Goal: Task Accomplishment & Management: Manage account settings

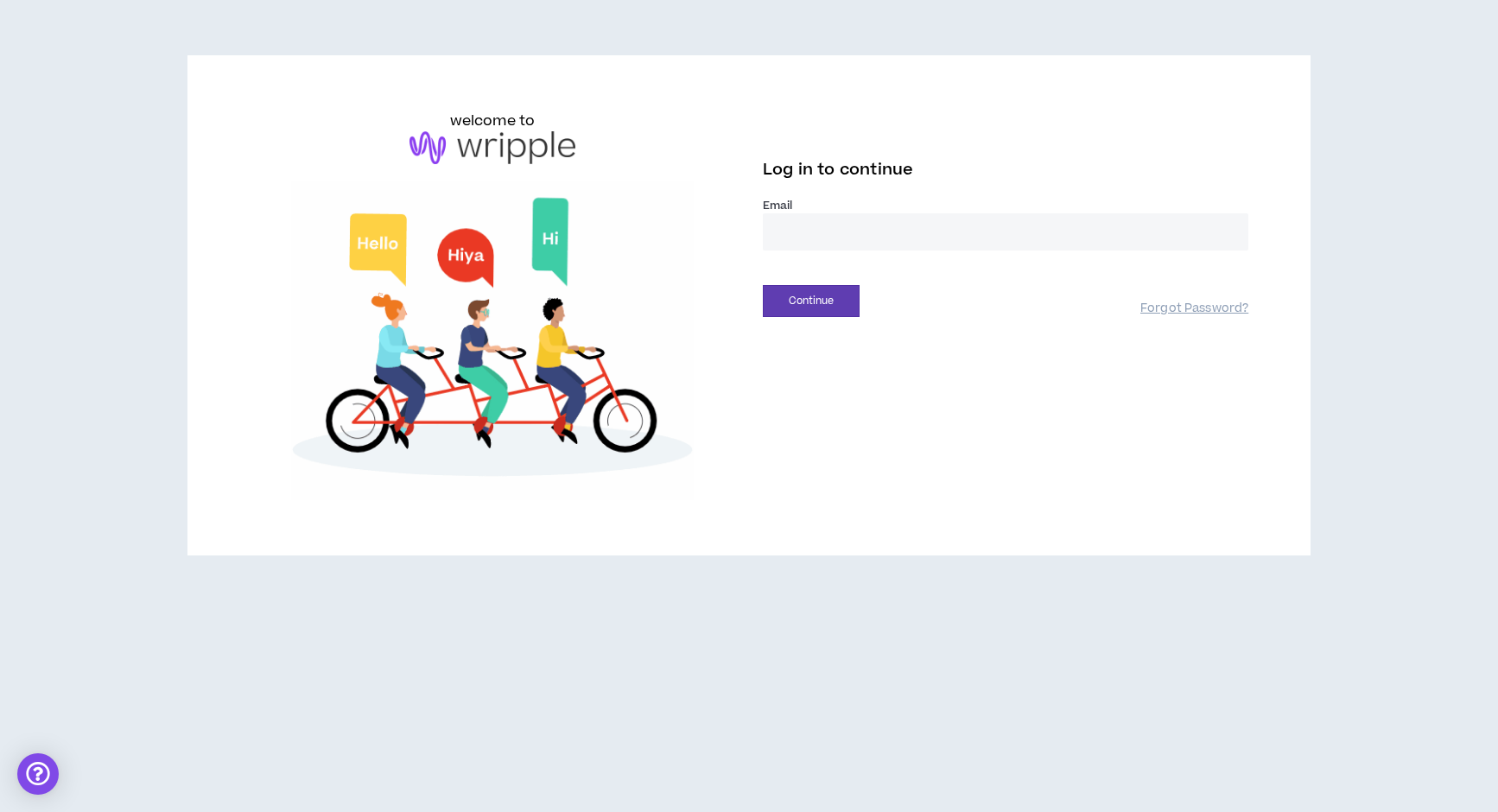
click at [871, 240] on input "email" at bounding box center [1005, 232] width 485 height 37
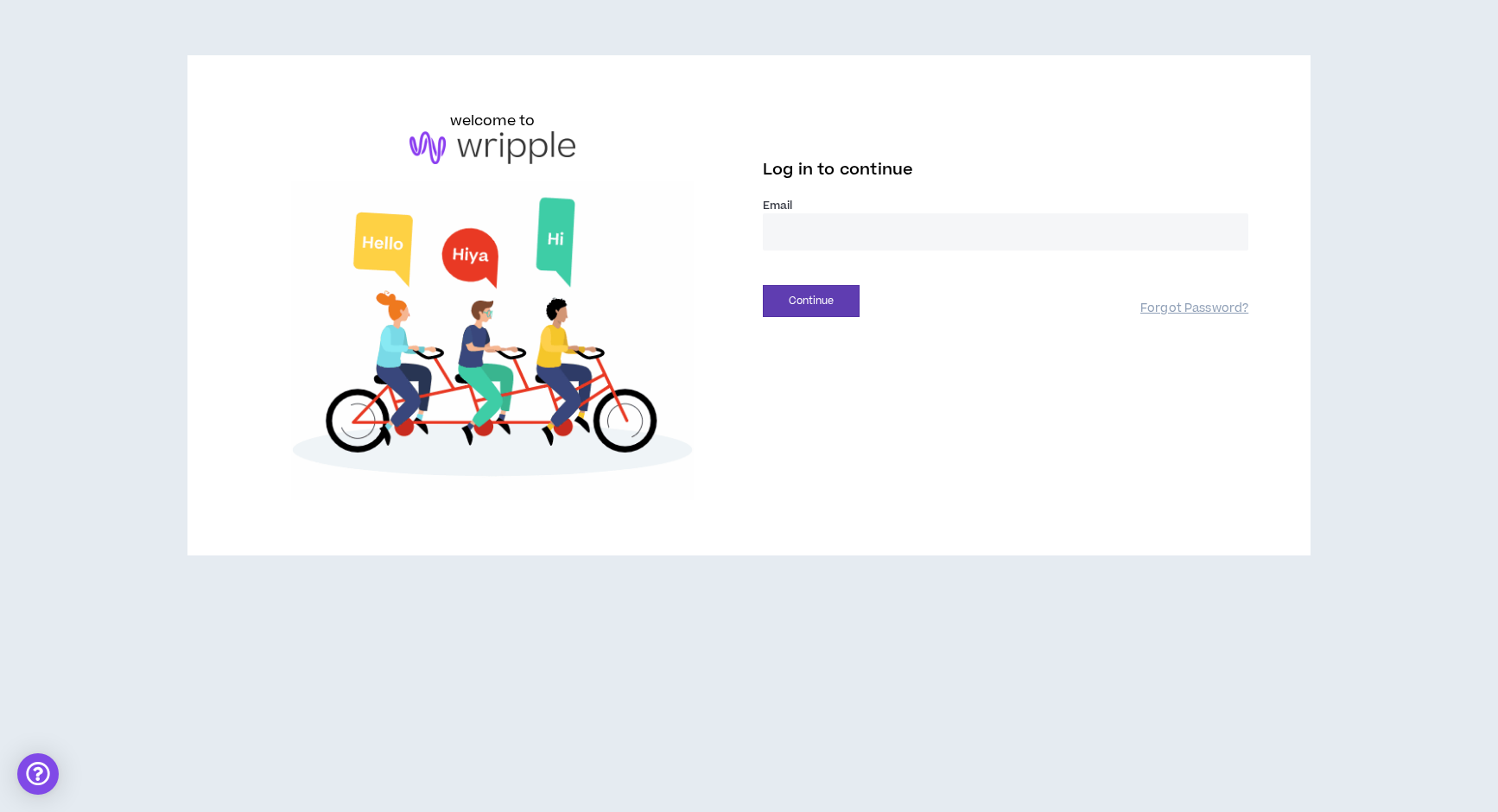
type input "**********"
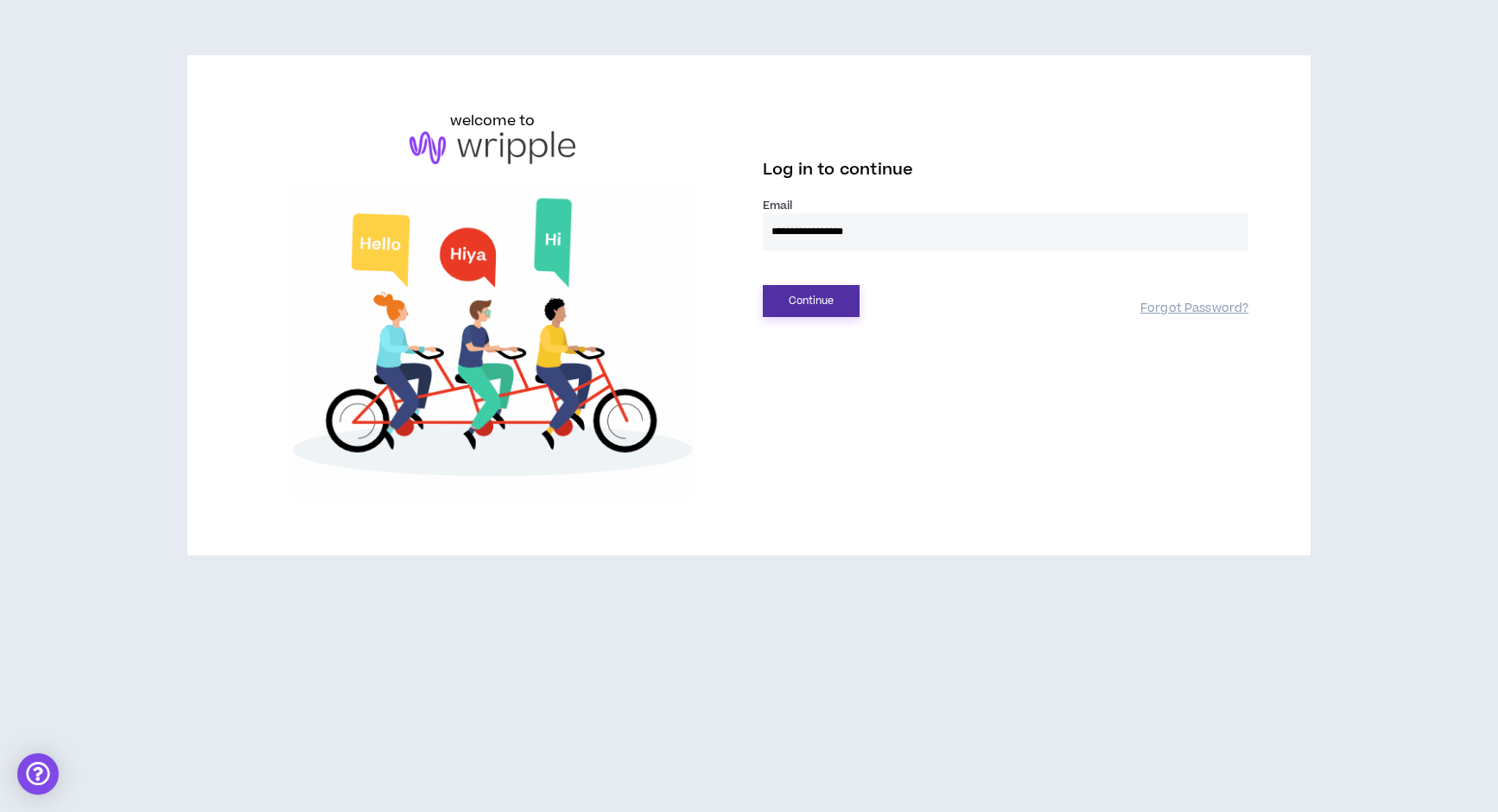
click at [907, 279] on div "Continue Forgot Password?" at bounding box center [1005, 294] width 485 height 44
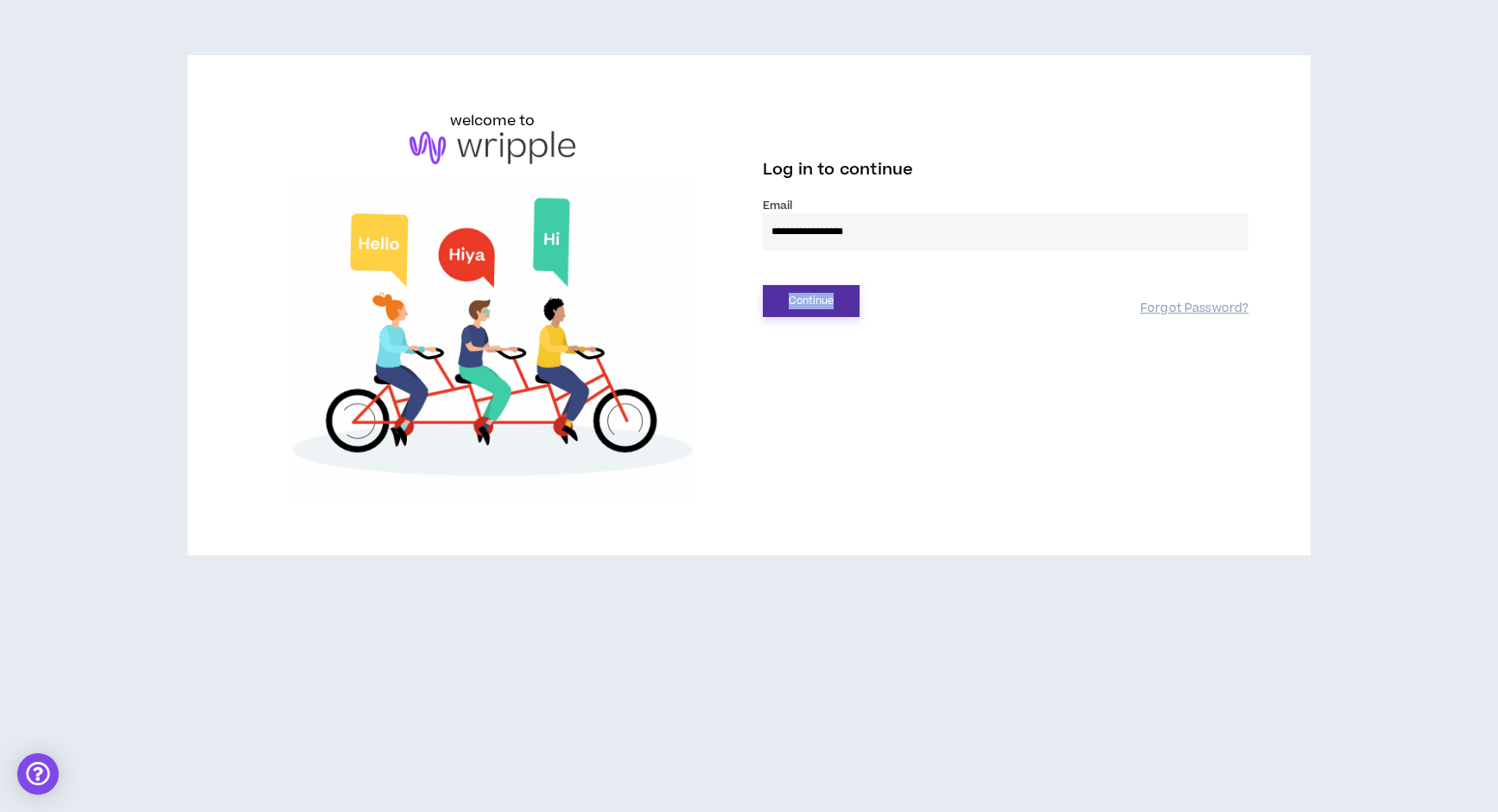
click at [824, 303] on button "Continue" at bounding box center [811, 301] width 97 height 32
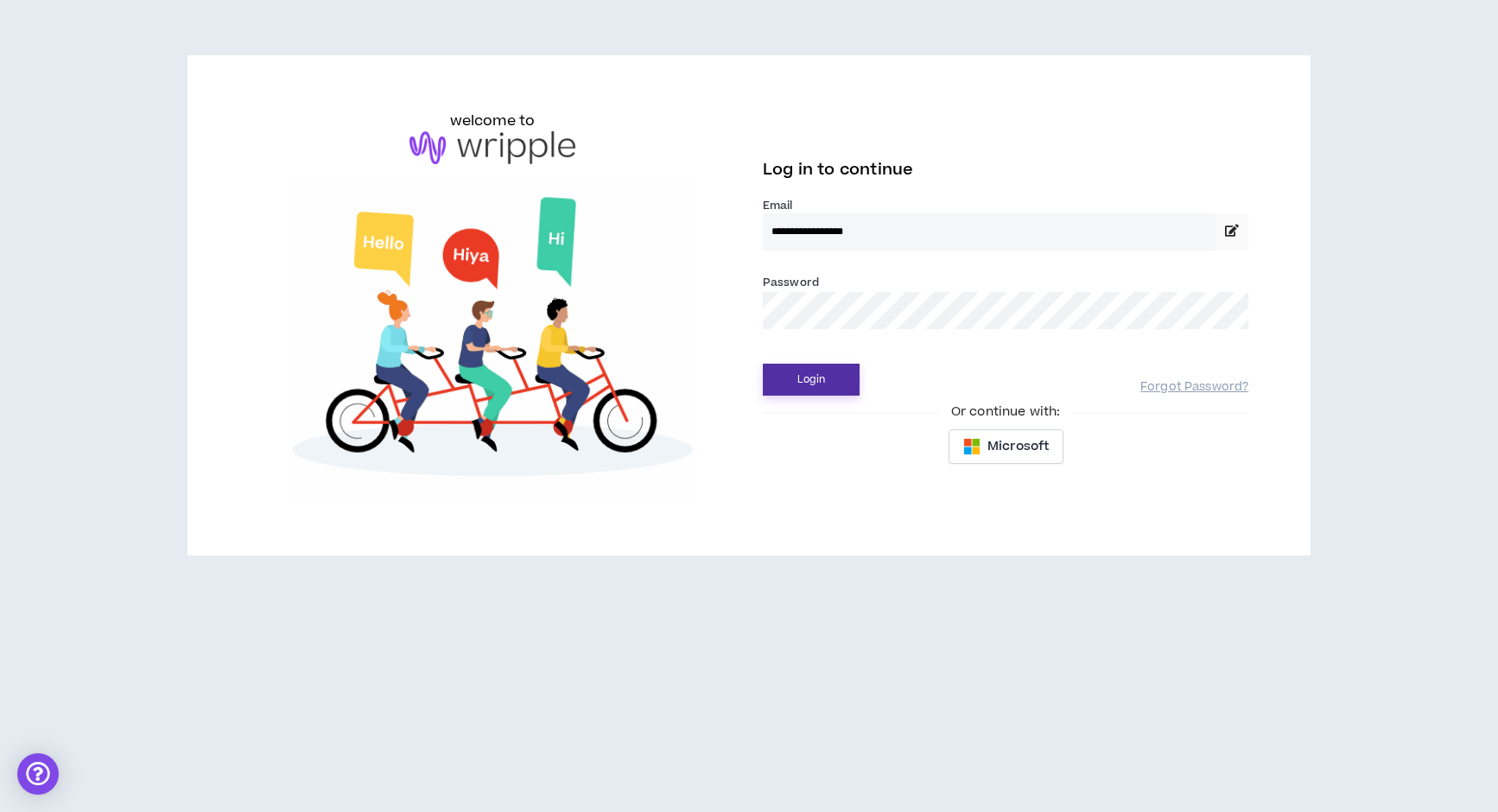
click at [808, 383] on button "Login" at bounding box center [811, 379] width 97 height 32
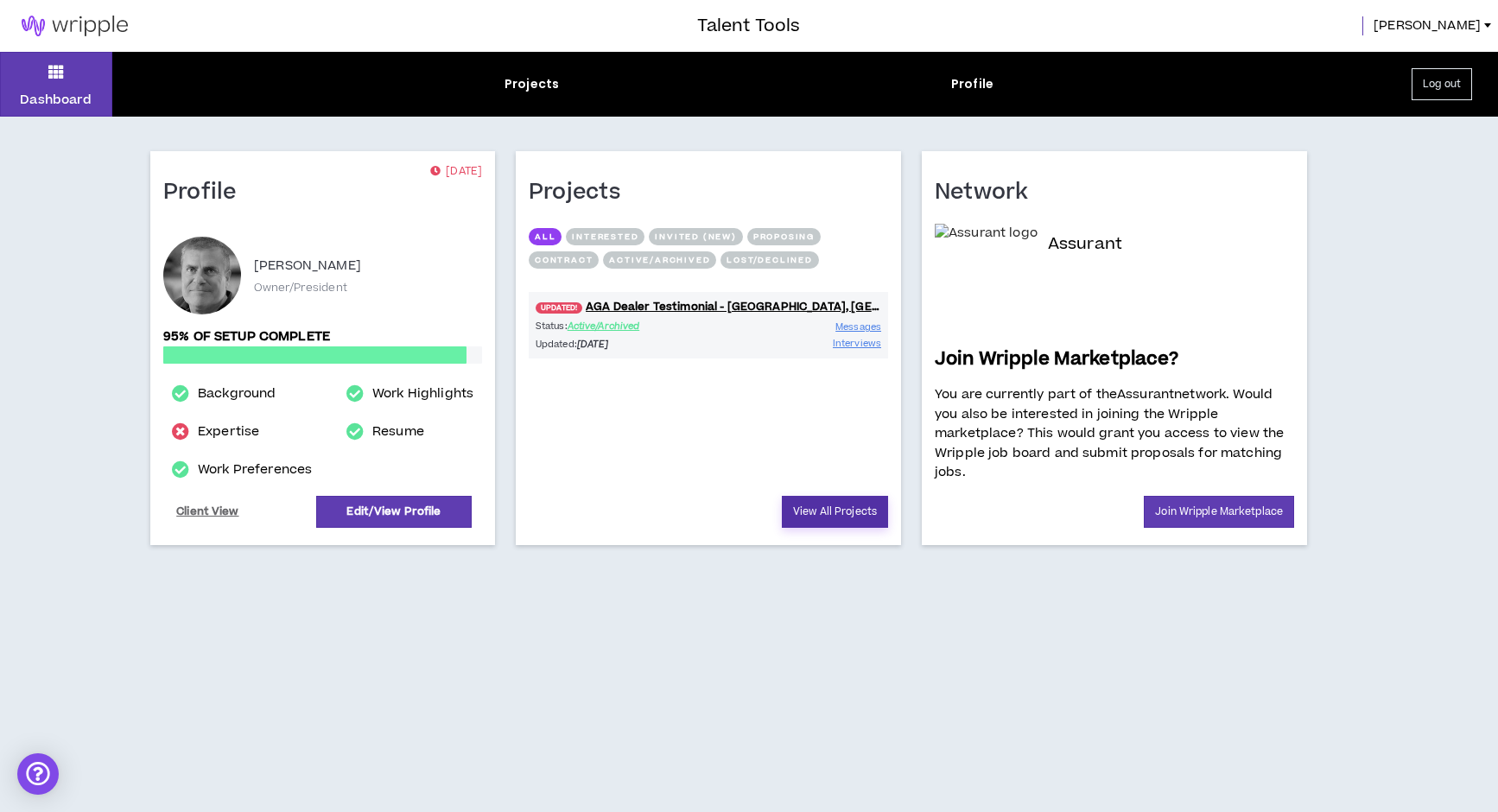
click at [847, 518] on link "View All Projects" at bounding box center [834, 511] width 106 height 32
click at [706, 236] on button "Invited (new)" at bounding box center [696, 236] width 93 height 17
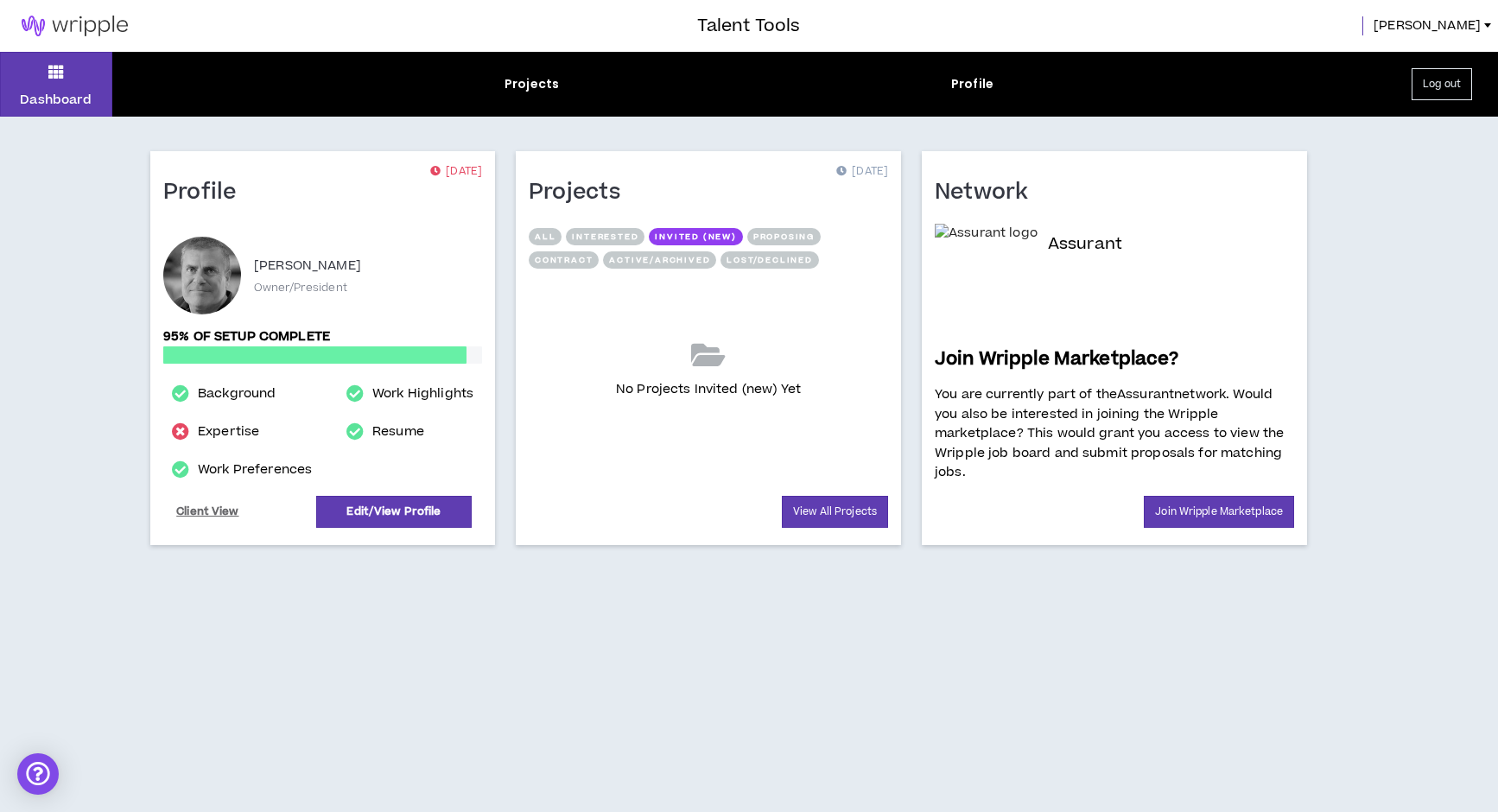
click at [775, 235] on button "Proposing" at bounding box center [783, 236] width 73 height 17
click at [533, 85] on div "Projects" at bounding box center [532, 84] width 54 height 18
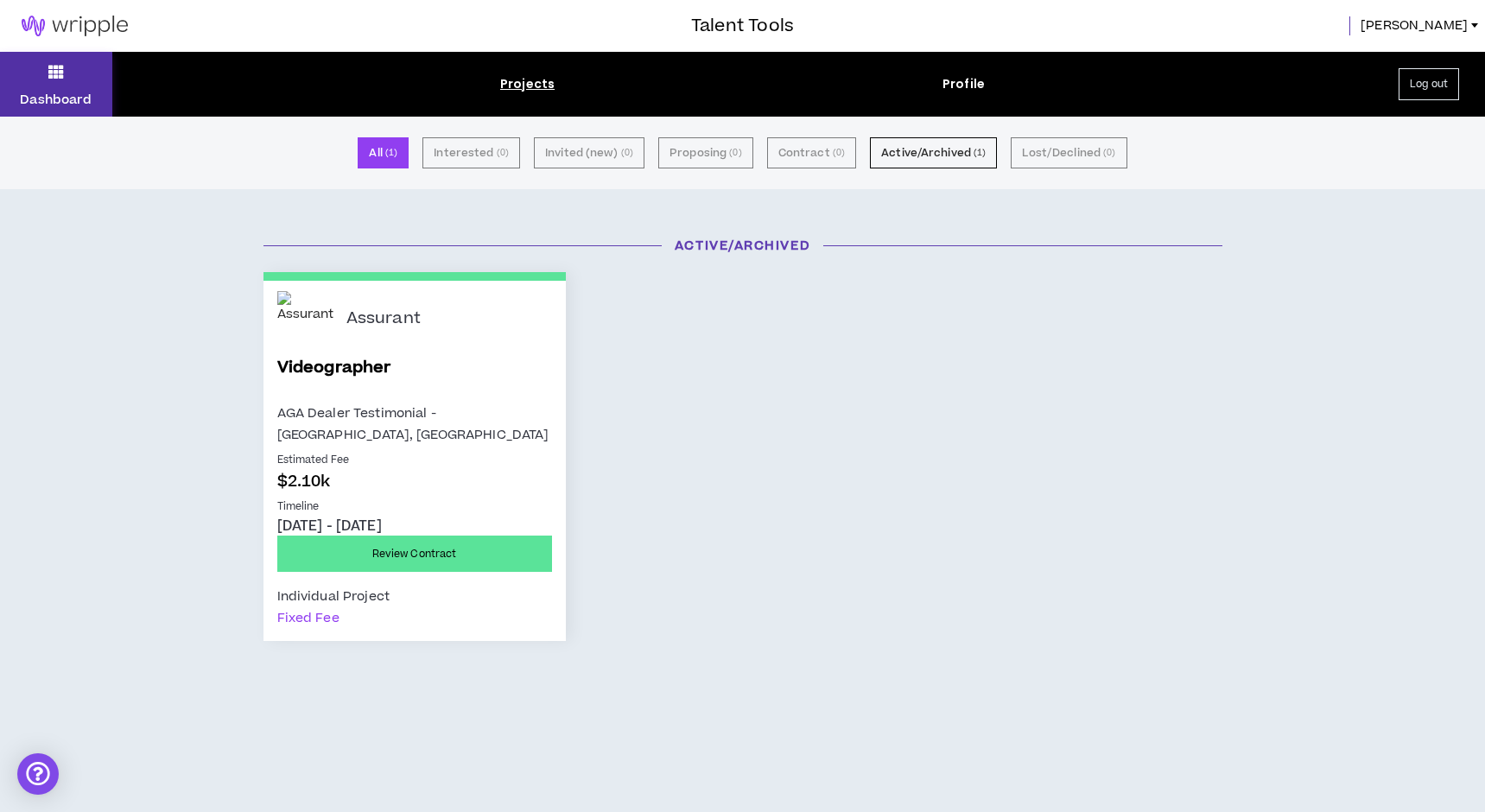
click at [61, 81] on icon at bounding box center [55, 72] width 15 height 24
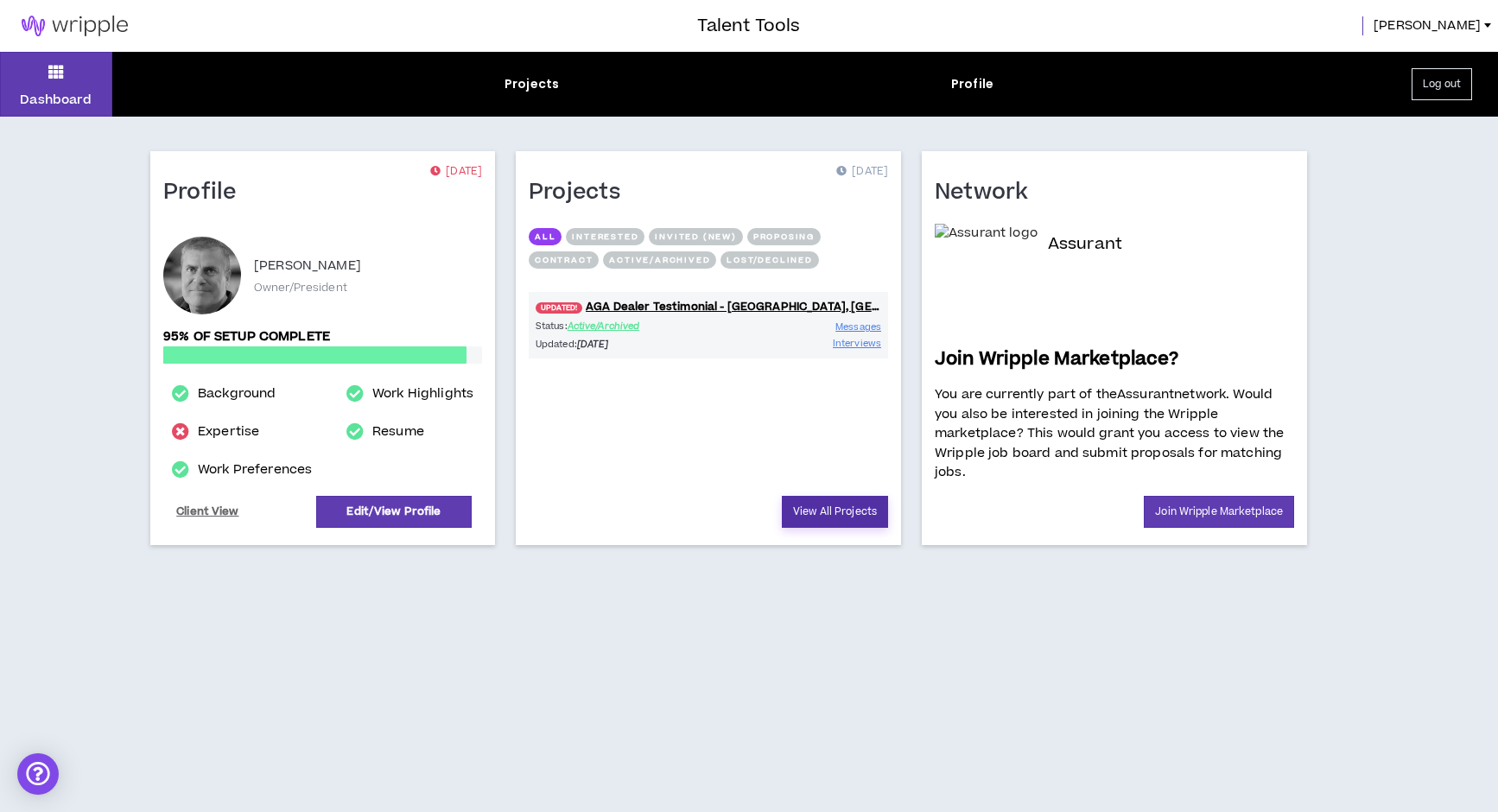
click at [830, 513] on link "View All Projects" at bounding box center [834, 511] width 106 height 32
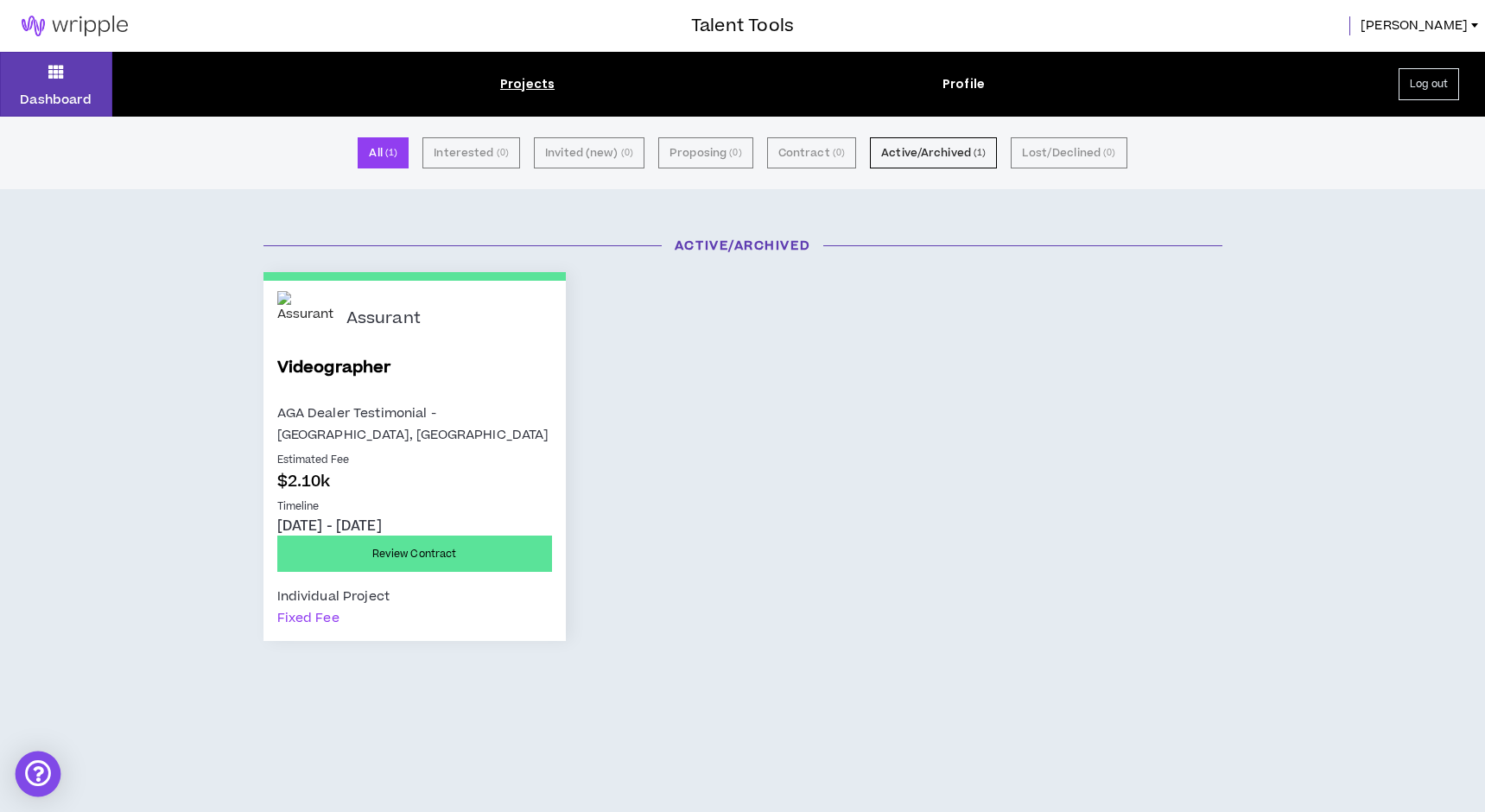
click at [39, 778] on div "Open Intercom Messenger" at bounding box center [38, 774] width 46 height 46
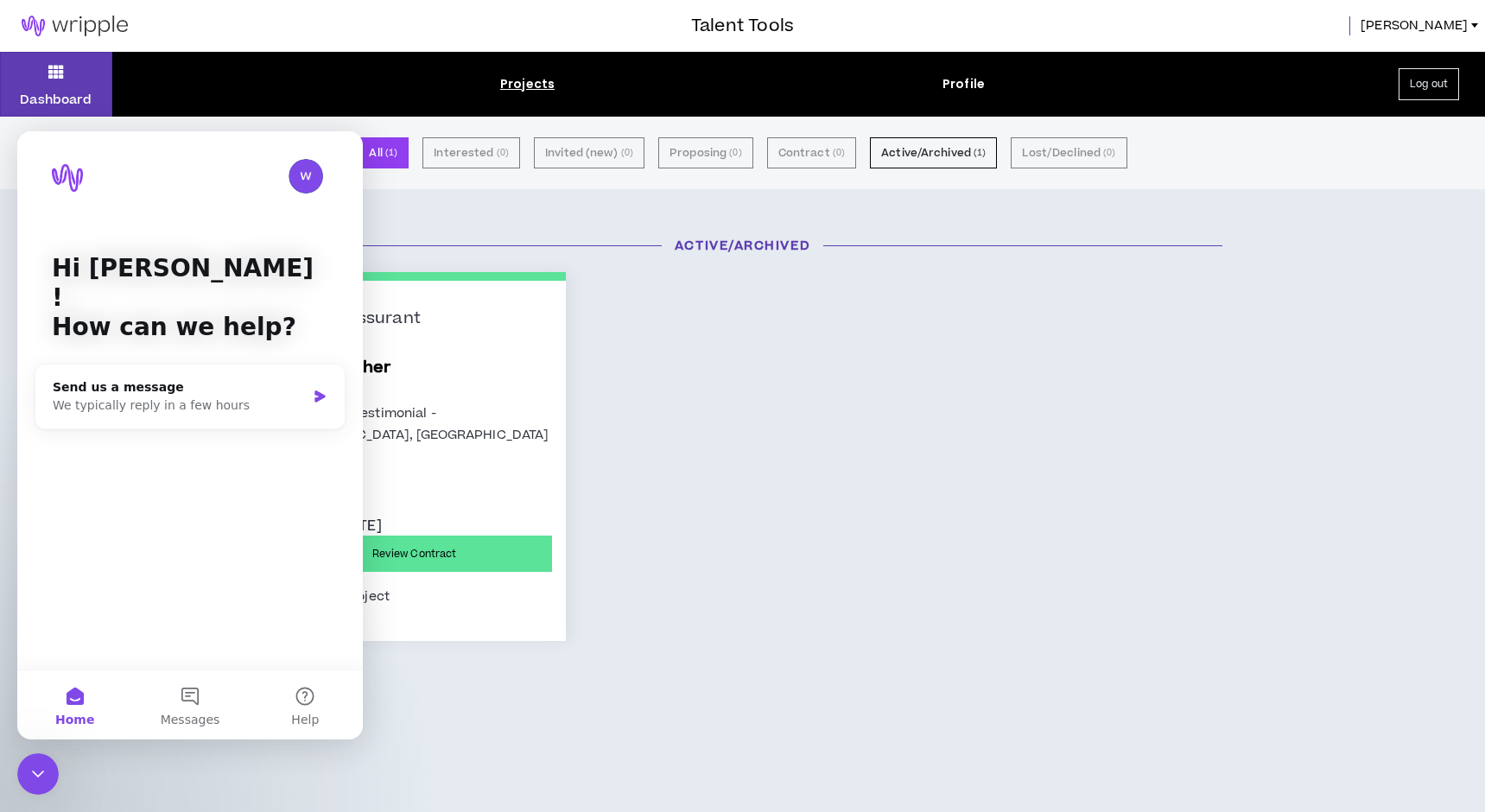
click at [851, 463] on div "Assurant Videographer AGA Dealer Testimonial - [GEOGRAPHIC_DATA], [GEOGRAPHIC_D…" at bounding box center [743, 456] width 985 height 368
